Goal: Browse casually

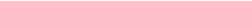
select select "**"
